Goal: Information Seeking & Learning: Find specific fact

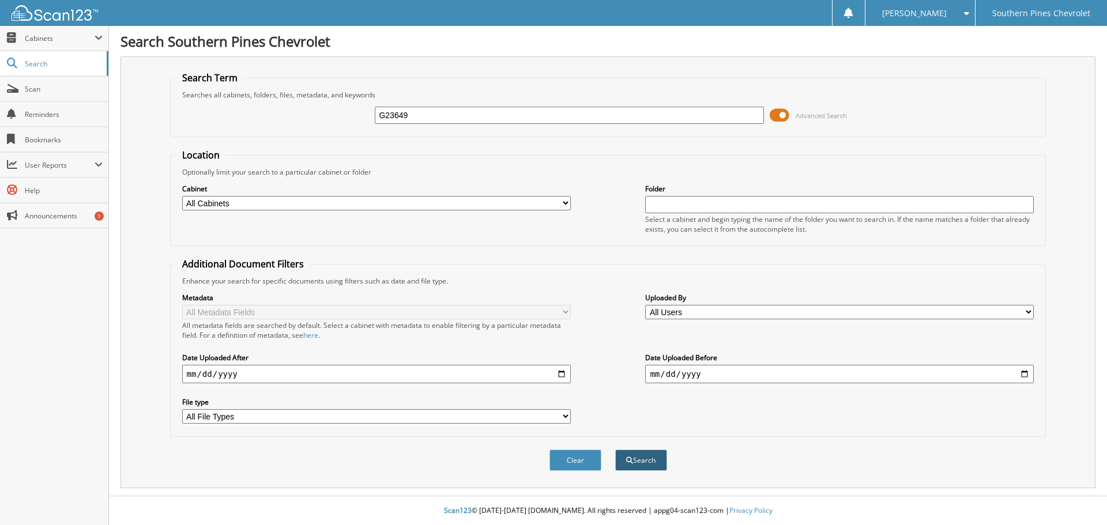
type input "G23649"
click at [647, 465] on button "Search" at bounding box center [641, 460] width 52 height 21
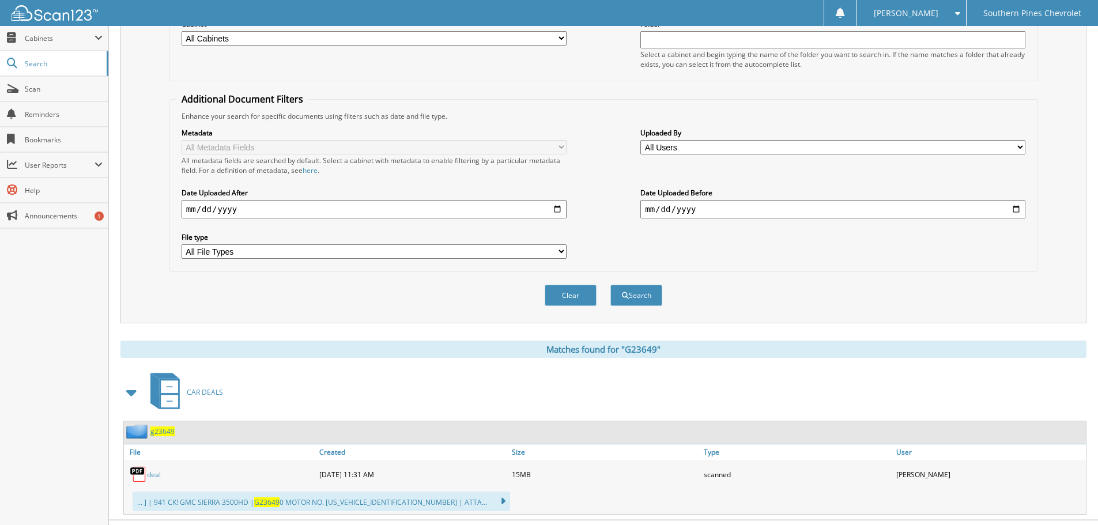
scroll to position [190, 0]
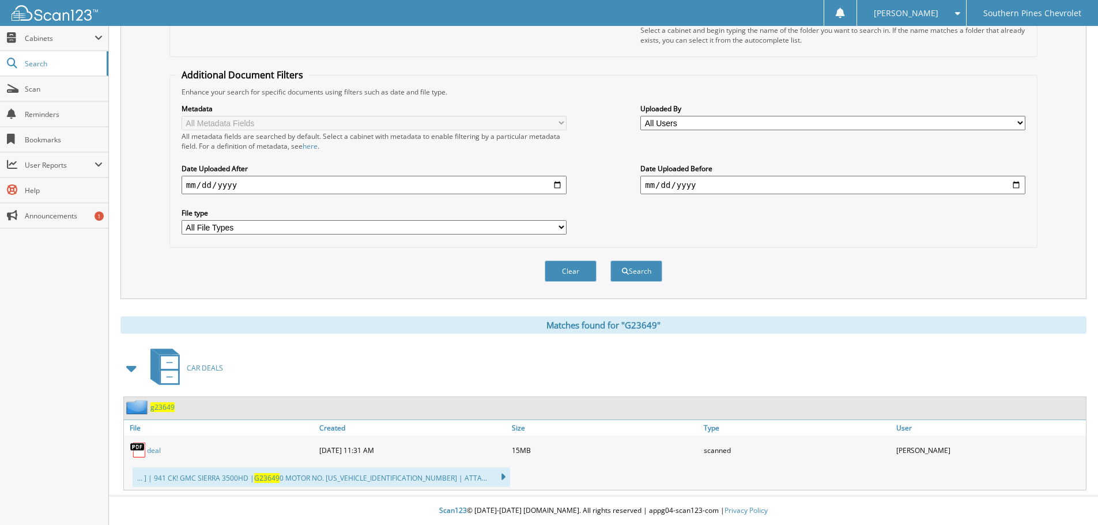
click at [155, 450] on link "deal" at bounding box center [154, 451] width 14 height 10
click at [151, 449] on link "deal" at bounding box center [154, 451] width 14 height 10
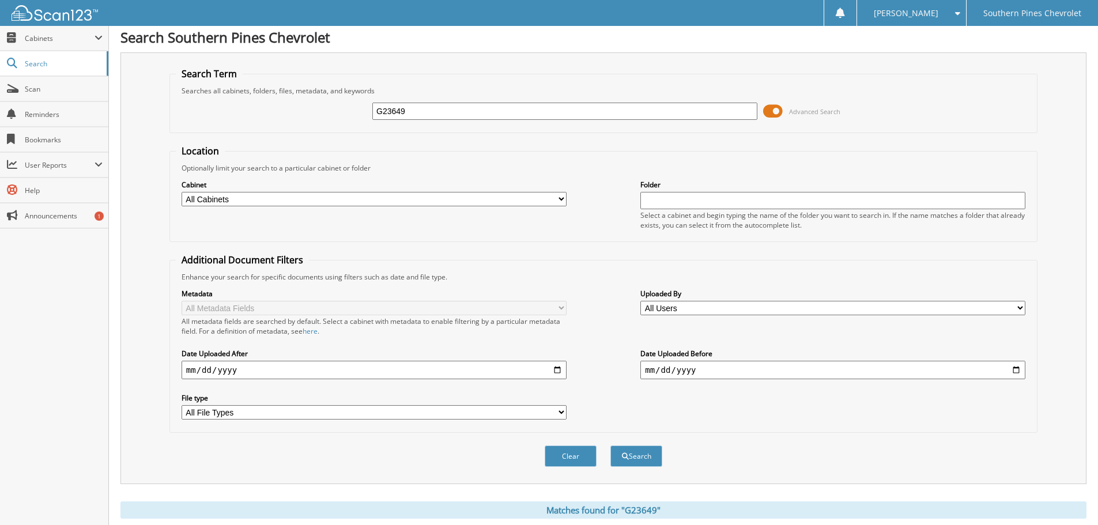
scroll to position [0, 0]
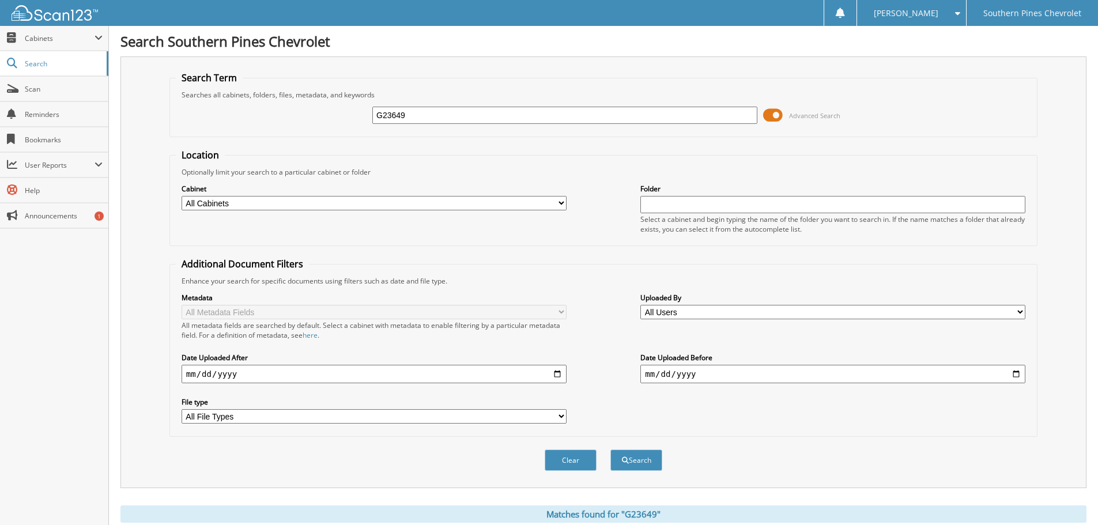
click at [672, 116] on input "G23649" at bounding box center [565, 115] width 385 height 17
paste input "PB22994B"
type input "PB22994B"
click at [634, 465] on button "Search" at bounding box center [637, 460] width 52 height 21
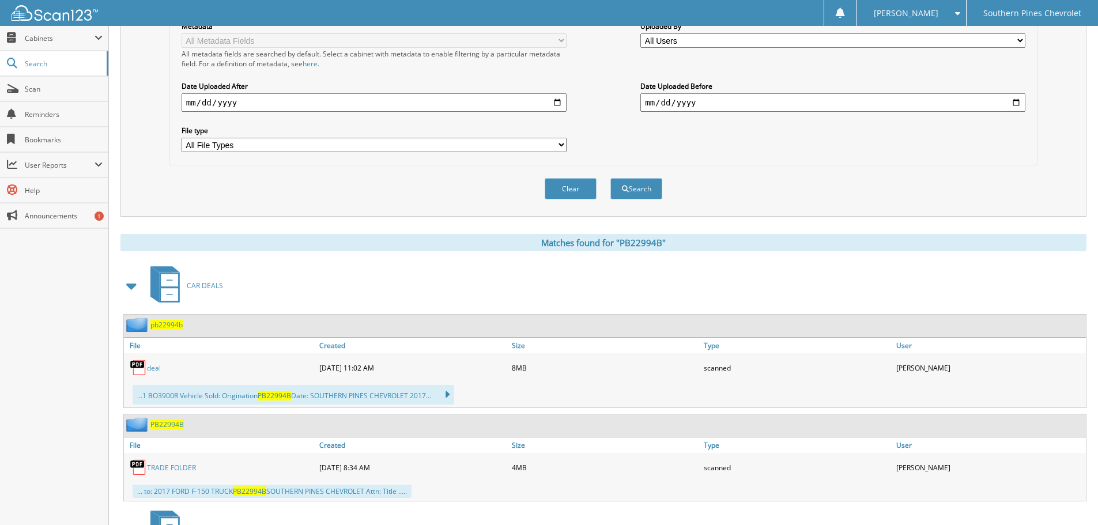
scroll to position [288, 0]
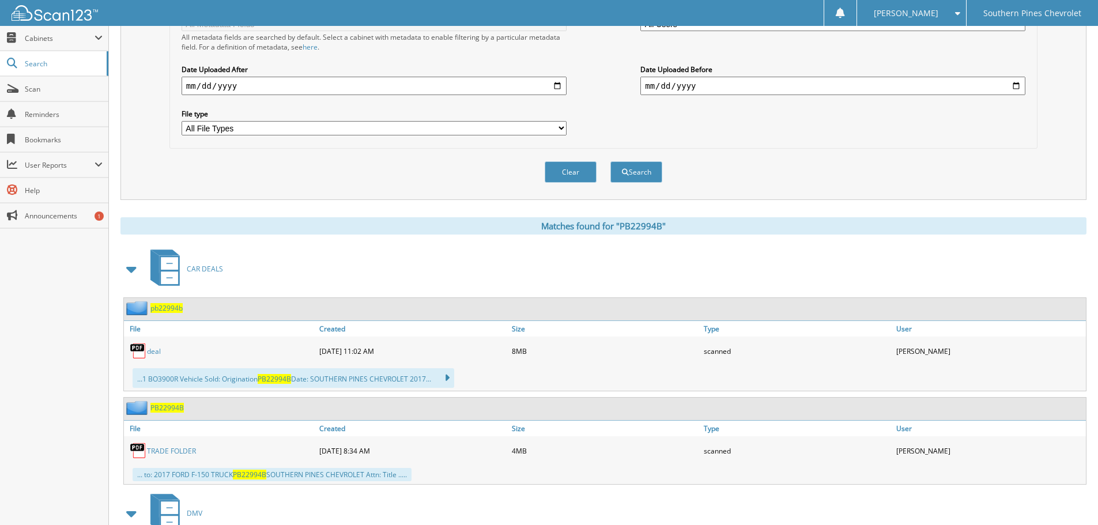
click at [154, 353] on link "deal" at bounding box center [154, 352] width 14 height 10
click at [43, 85] on span "Scan" at bounding box center [64, 89] width 78 height 10
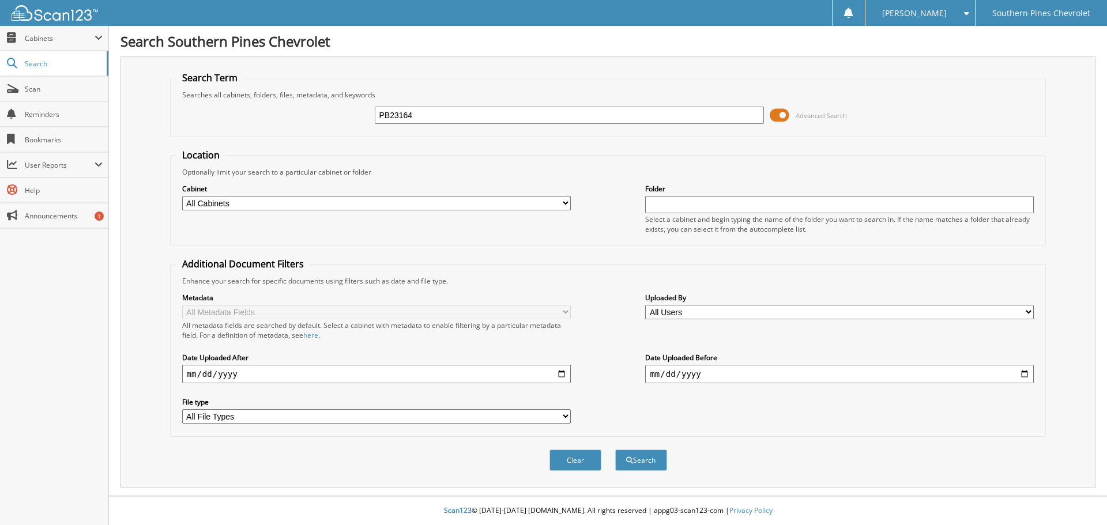
type input "PB23164"
click at [615, 450] on button "Search" at bounding box center [641, 460] width 52 height 21
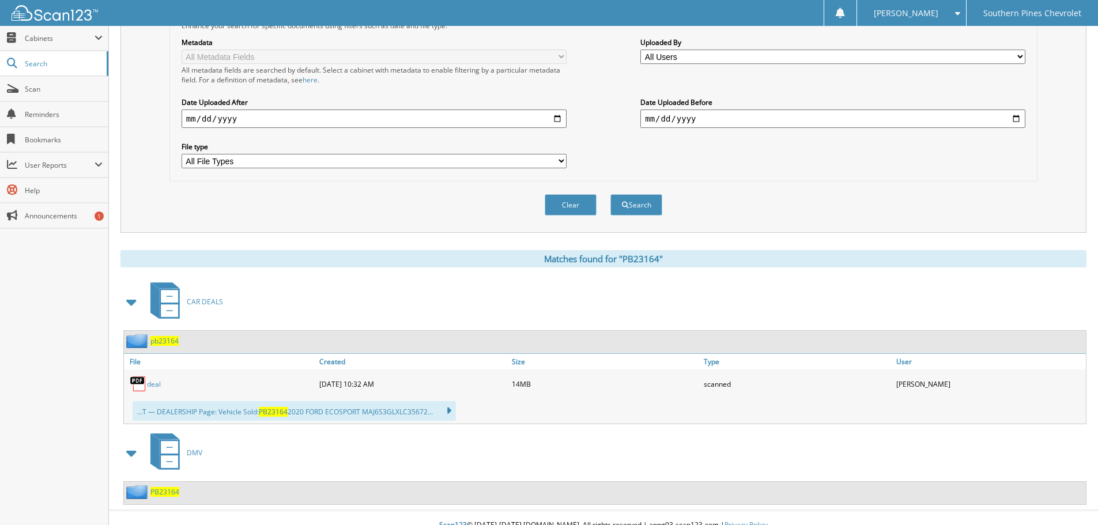
scroll to position [270, 0]
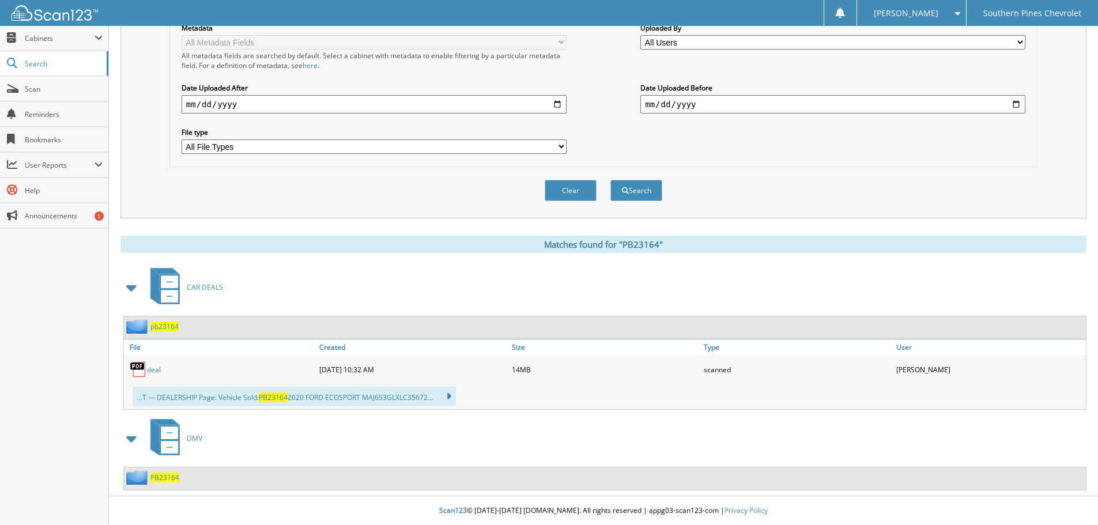
click at [152, 371] on link "deal" at bounding box center [154, 370] width 14 height 10
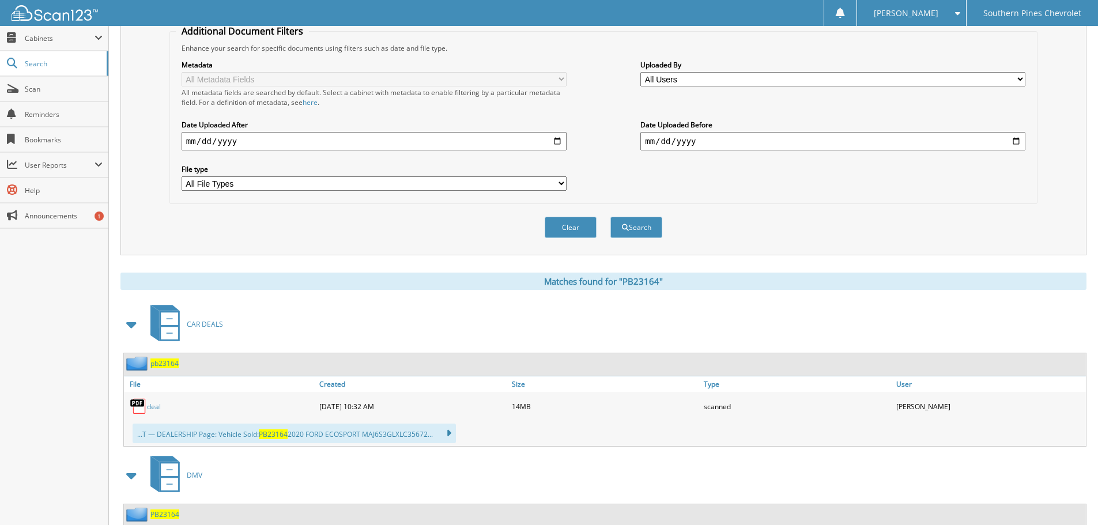
scroll to position [213, 0]
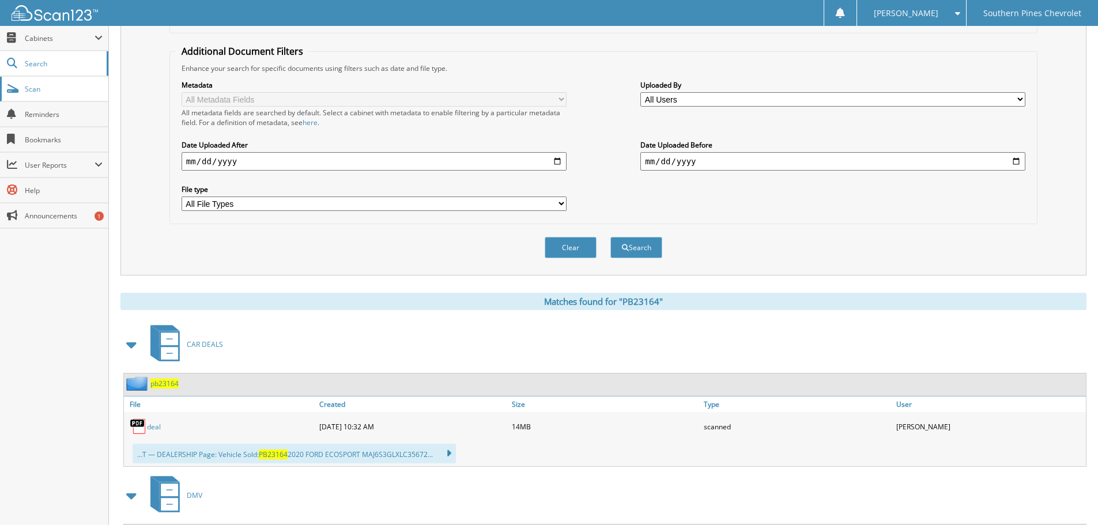
click at [37, 87] on span "Scan" at bounding box center [64, 89] width 78 height 10
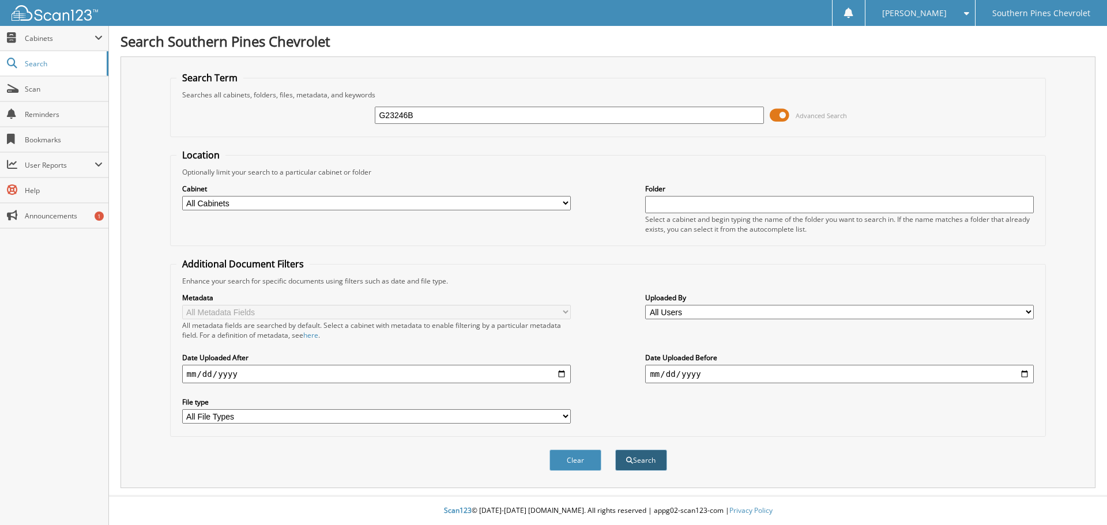
type input "G23246B"
click at [640, 457] on button "Search" at bounding box center [641, 460] width 52 height 21
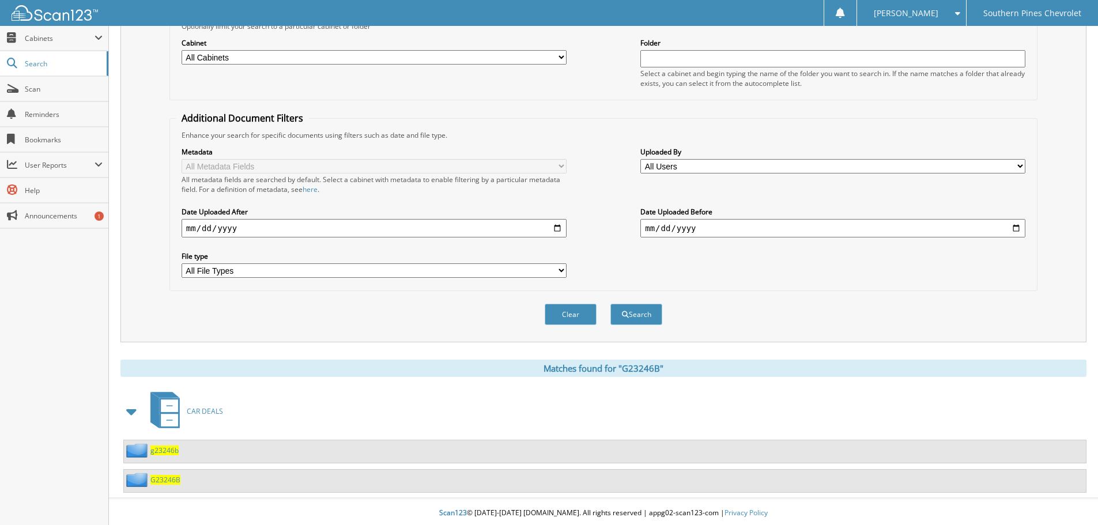
scroll to position [149, 0]
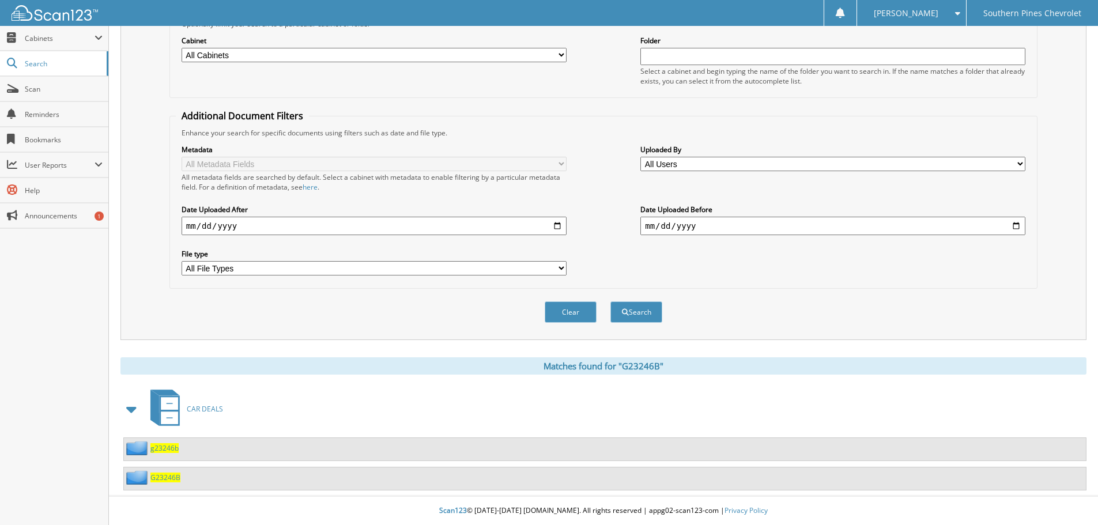
click at [167, 447] on span "g23246b" at bounding box center [164, 448] width 28 height 10
